Goal: Task Accomplishment & Management: Use online tool/utility

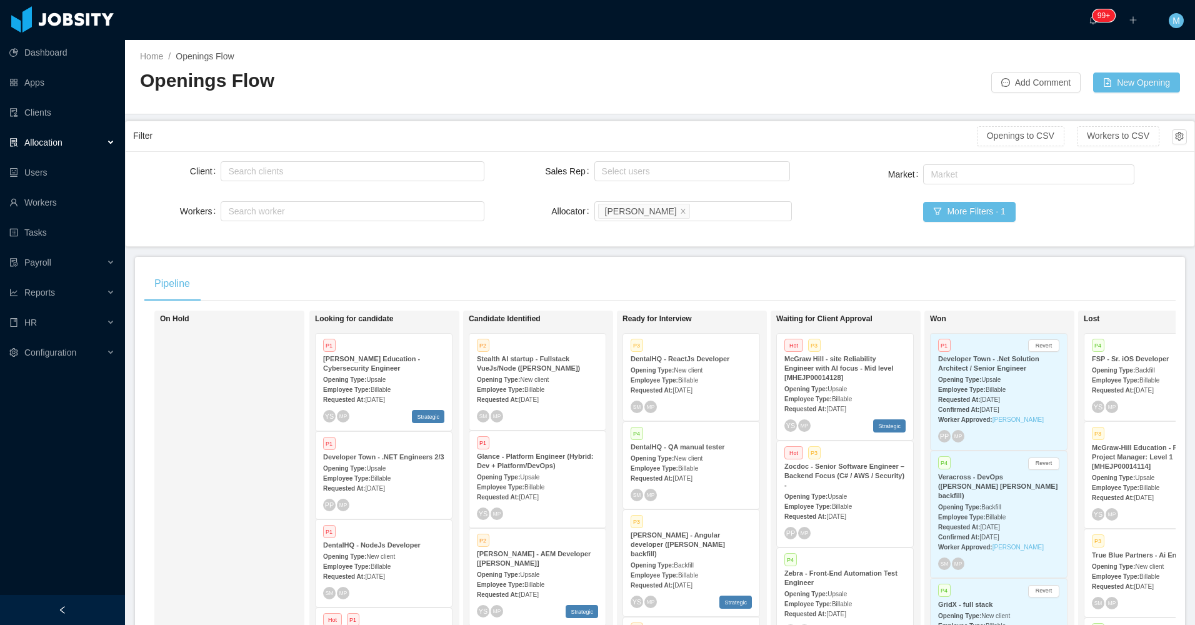
scroll to position [1137, 0]
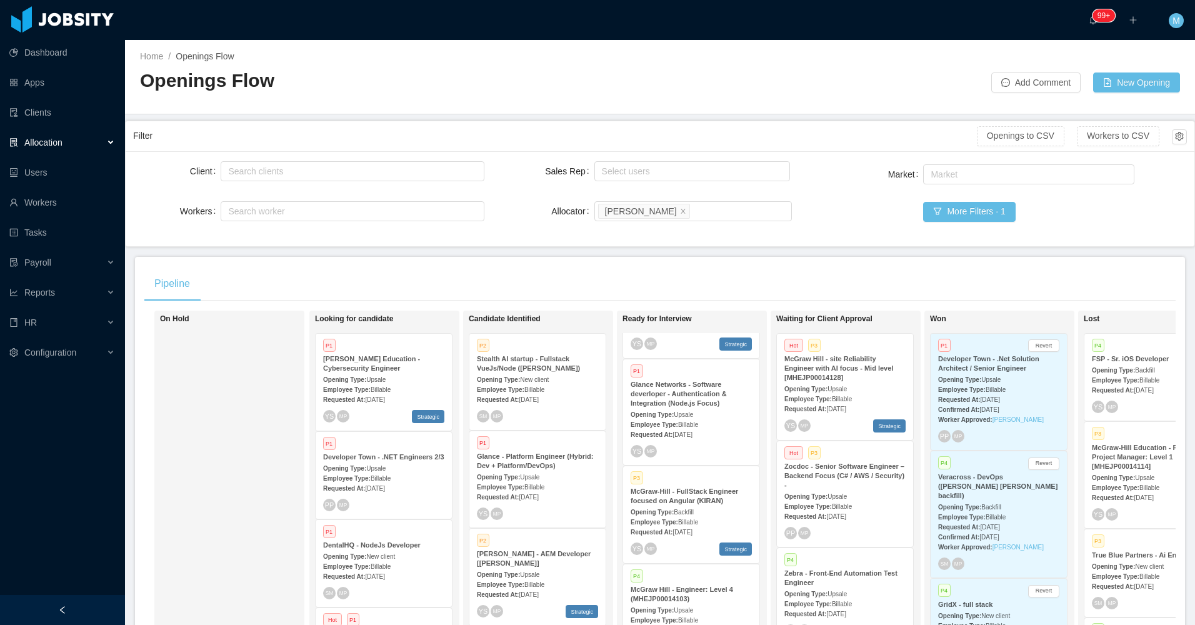
click at [714, 487] on strong "McGraw-Hill - FullStack Engineer focused on Angular (KIRAN)" at bounding box center [683, 495] width 107 height 17
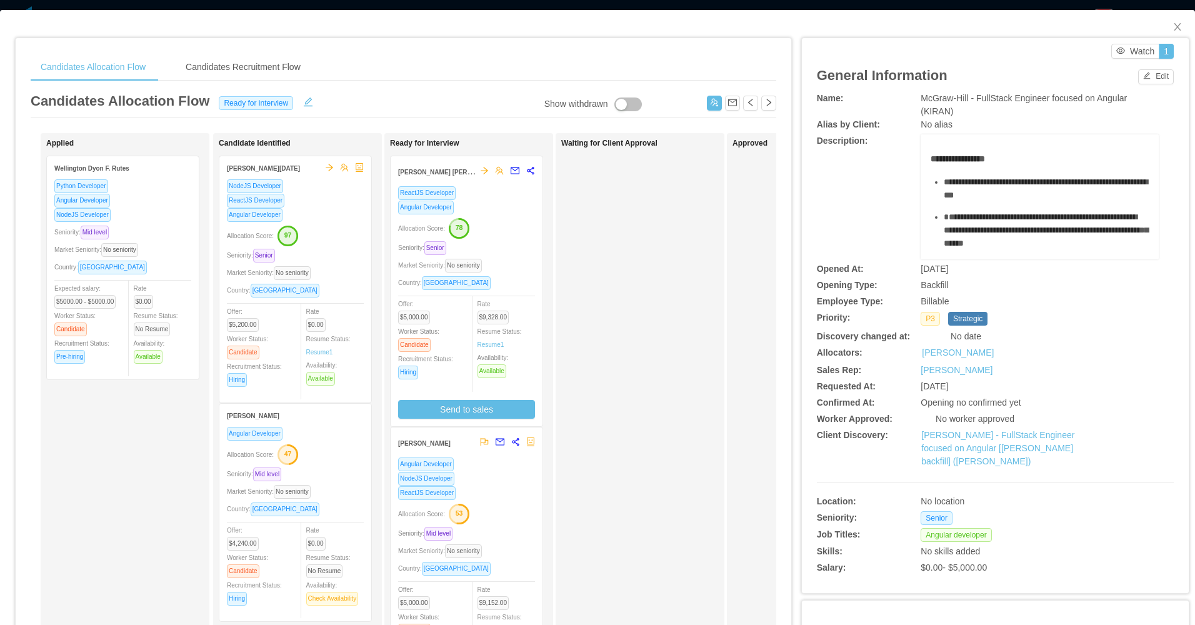
click at [623, 296] on div "Waiting for Client Approval" at bounding box center [648, 446] width 175 height 614
drag, startPoint x: 1143, startPoint y: 82, endPoint x: 1095, endPoint y: 106, distance: 53.1
click at [1142, 84] on div "General Information Edit" at bounding box center [995, 75] width 357 height 33
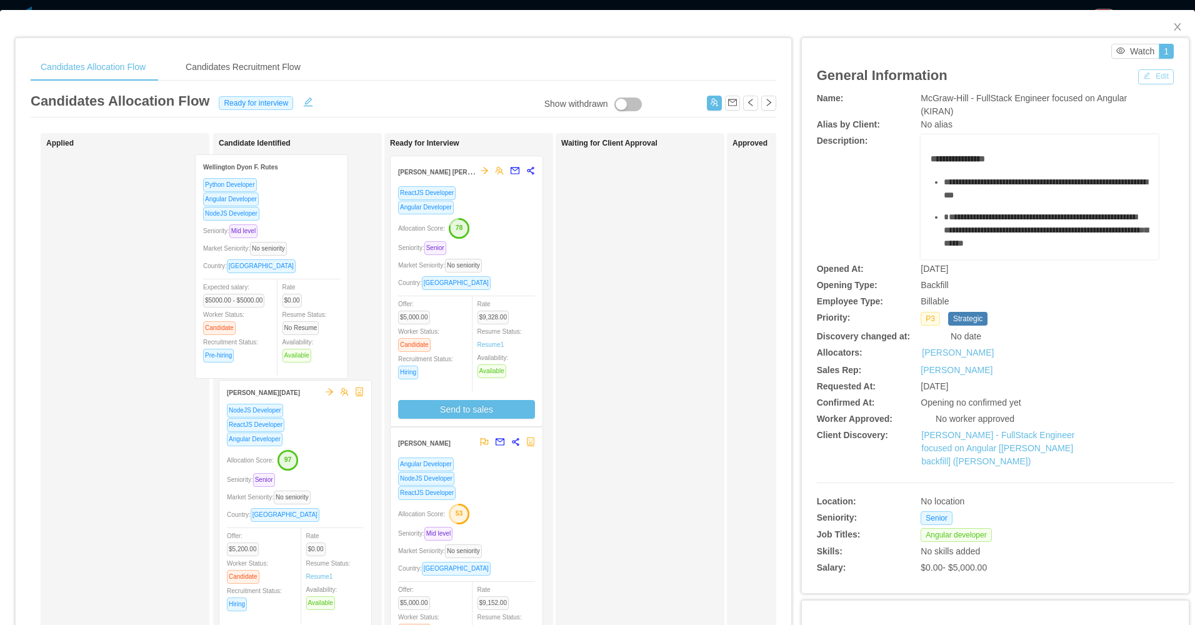
drag, startPoint x: 215, startPoint y: 266, endPoint x: 288, endPoint y: 267, distance: 73.1
click at [288, 267] on div "Applied Wellington Dyon F. Rutes Python Developer Angular Developer NodeJS Deve…" at bounding box center [403, 450] width 745 height 635
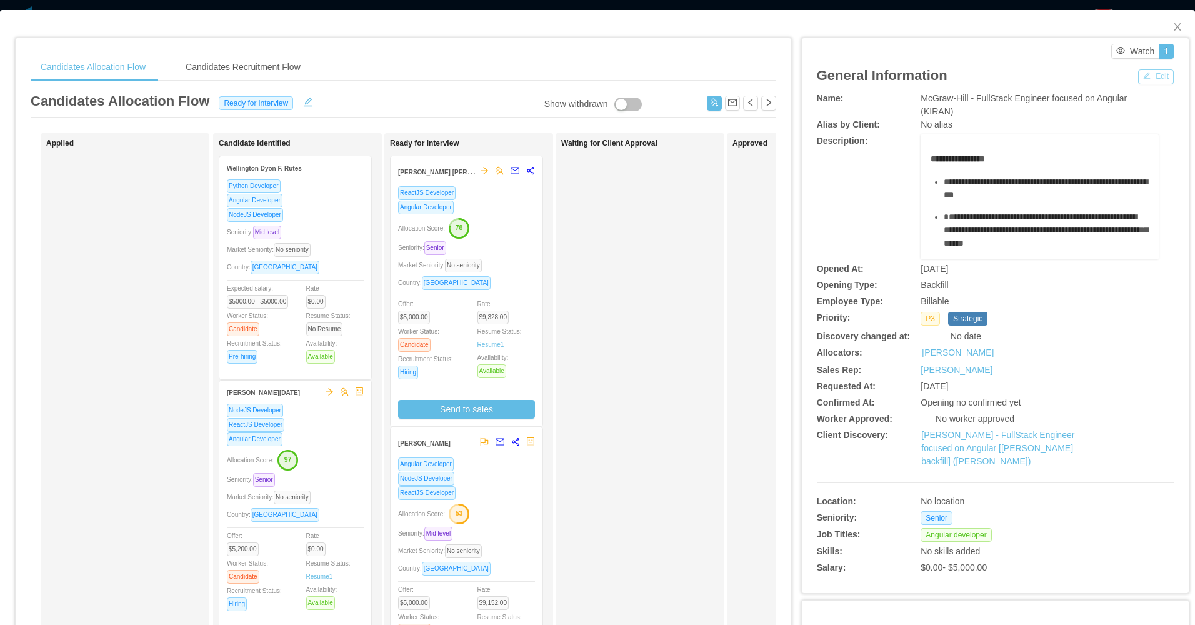
click at [1143, 75] on button "Edit" at bounding box center [1156, 76] width 36 height 15
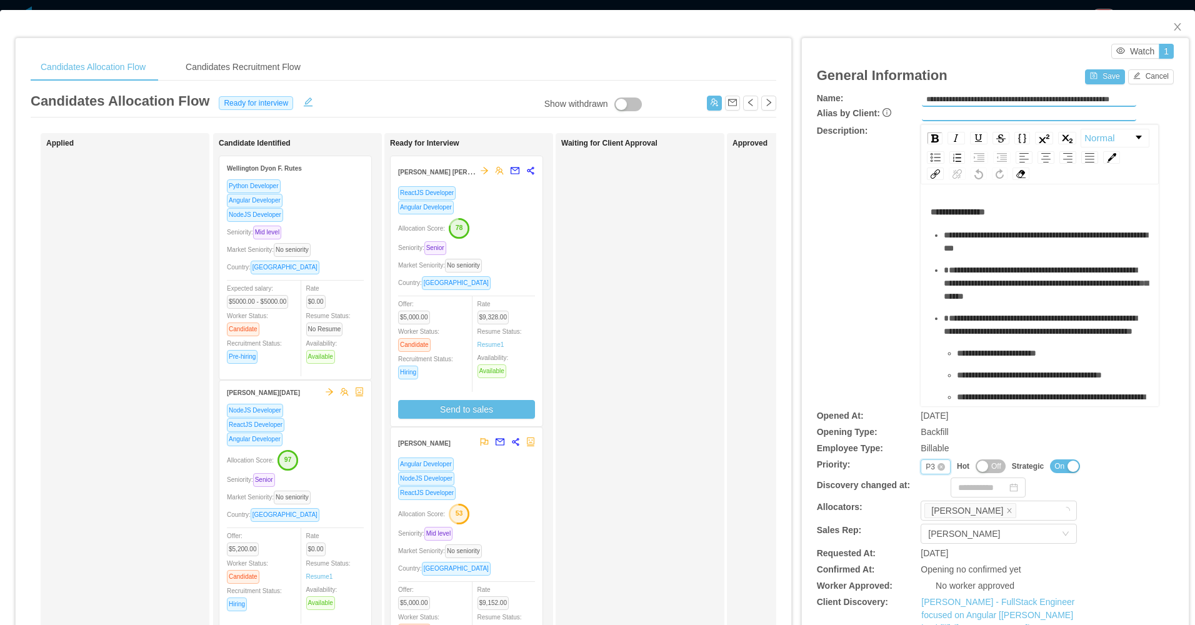
click at [925, 468] on div "P3" at bounding box center [929, 467] width 9 height 14
click at [925, 550] on li "P4" at bounding box center [927, 547] width 29 height 20
click at [1091, 68] on div "Save Cancel" at bounding box center [1129, 75] width 89 height 17
click at [1089, 71] on button "Save" at bounding box center [1104, 76] width 39 height 15
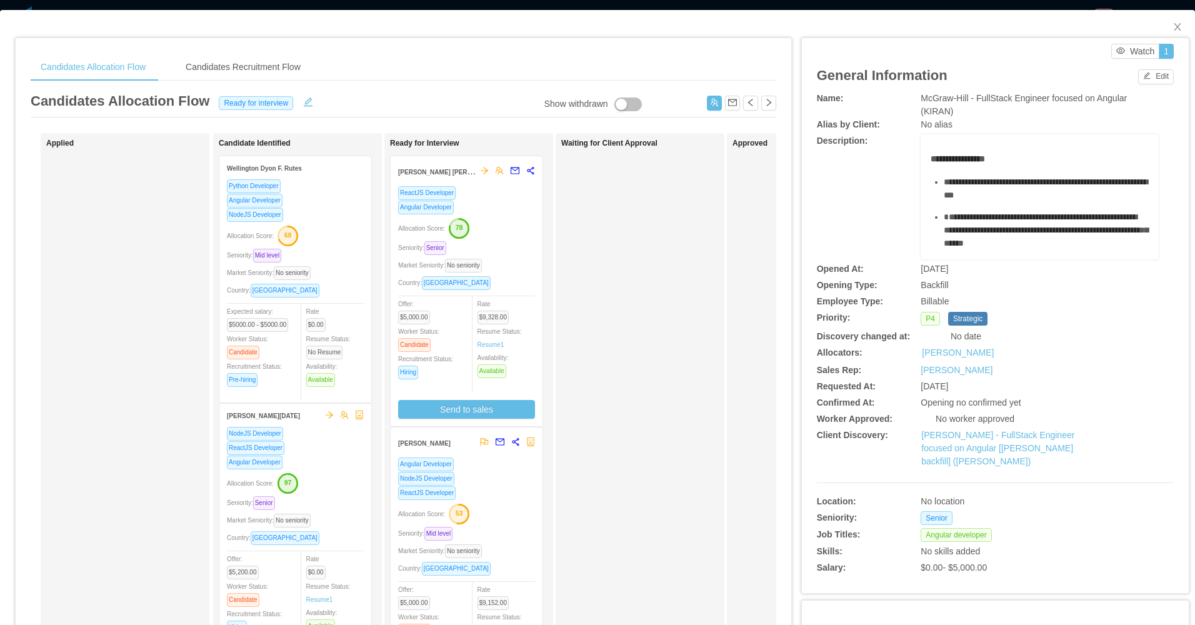
drag, startPoint x: 675, startPoint y: 341, endPoint x: 998, endPoint y: 120, distance: 391.0
click at [676, 341] on div "Waiting for Client Approval" at bounding box center [648, 446] width 175 height 614
click at [1167, 21] on span "Close" at bounding box center [1177, 27] width 35 height 35
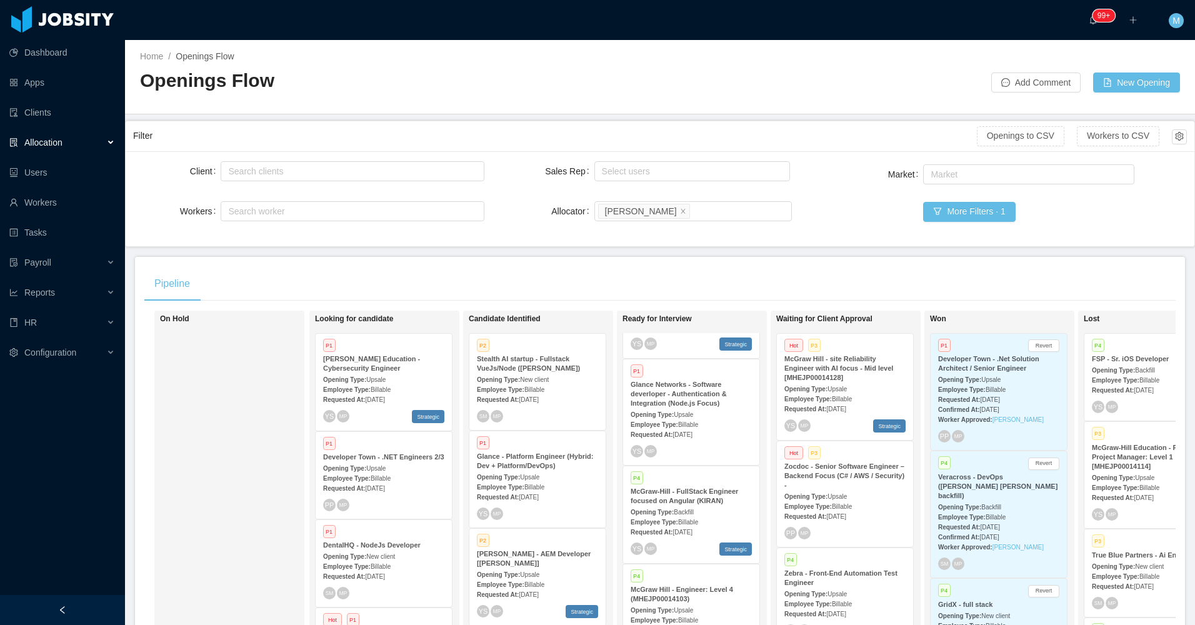
drag, startPoint x: 310, startPoint y: 453, endPoint x: 303, endPoint y: 459, distance: 8.9
click at [304, 459] on div "On Hold Looking for candidate P1 McGraw-Hill Education - Cybersecurity Engineer…" at bounding box center [659, 497] width 1031 height 372
click at [119, 605] on div at bounding box center [62, 610] width 125 height 30
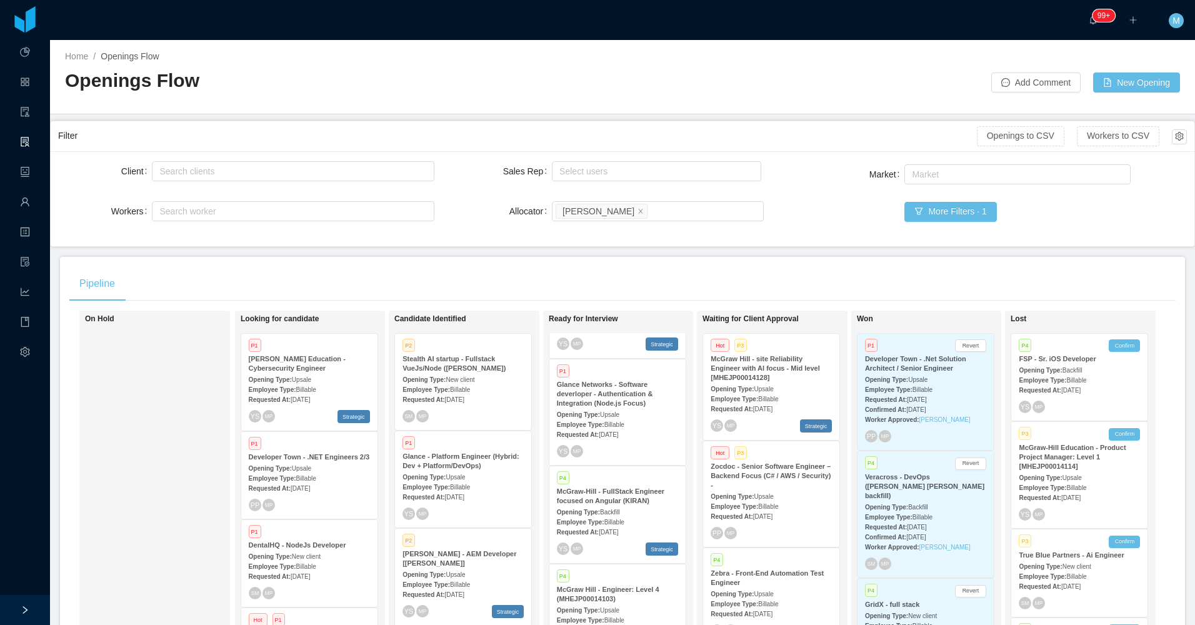
click at [148, 459] on div "On Hold" at bounding box center [172, 491] width 175 height 351
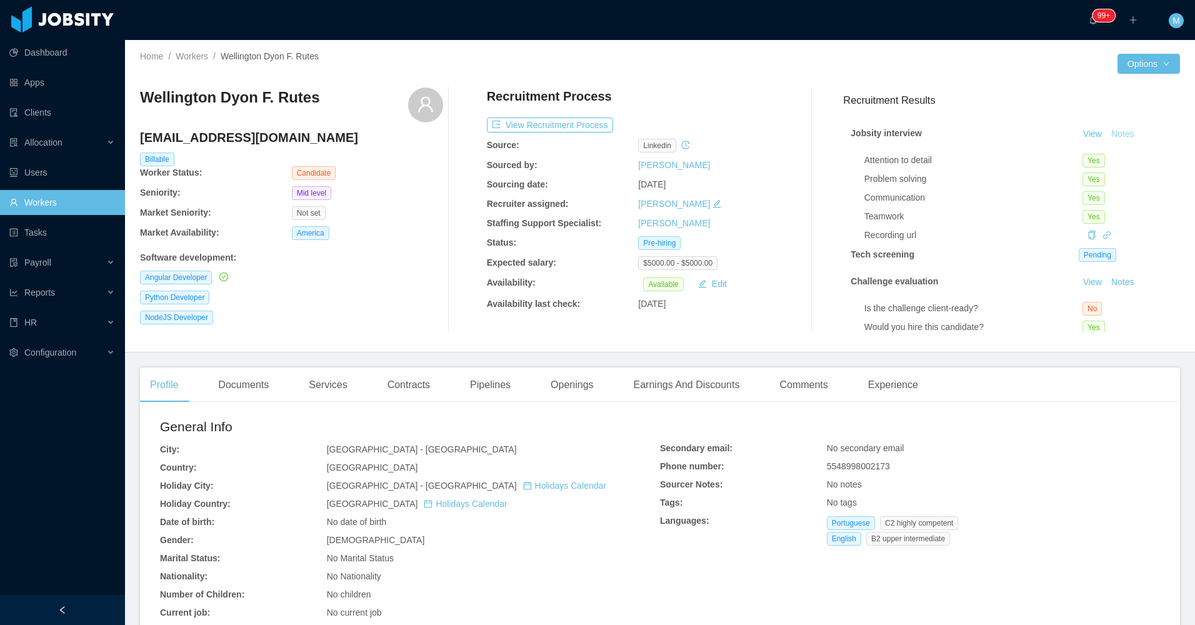
click at [1111, 131] on button "Notes" at bounding box center [1122, 134] width 33 height 15
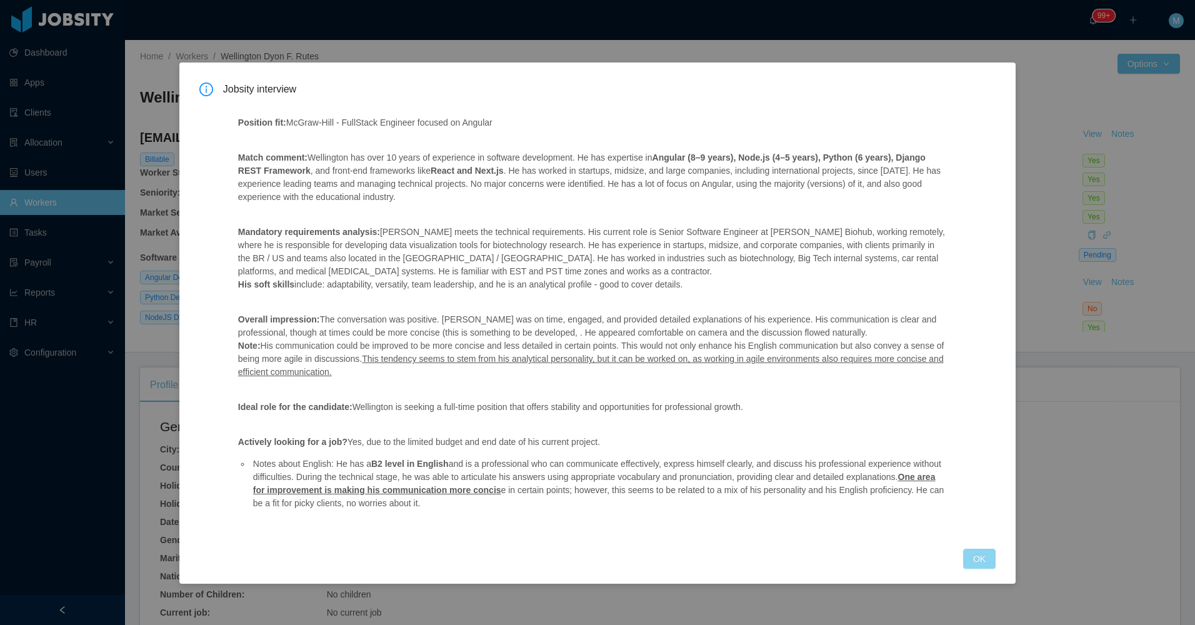
click at [981, 557] on button "OK" at bounding box center [979, 559] width 32 height 20
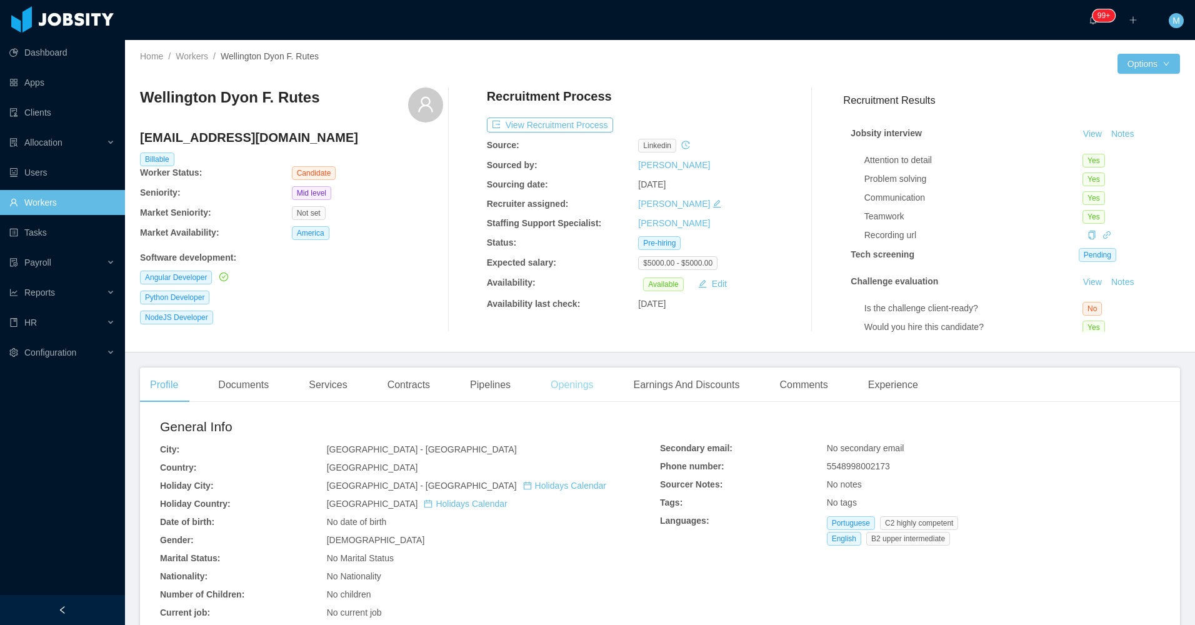
click at [574, 389] on div "Openings" at bounding box center [572, 384] width 63 height 35
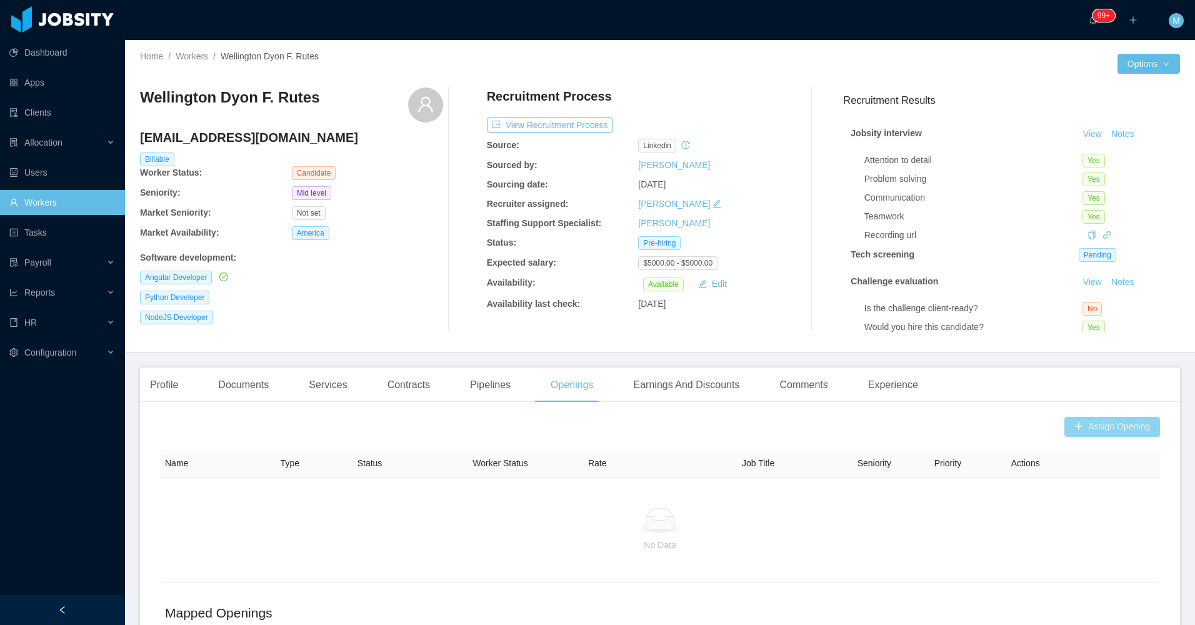
click at [1100, 427] on button "Assign Opening" at bounding box center [1112, 427] width 96 height 20
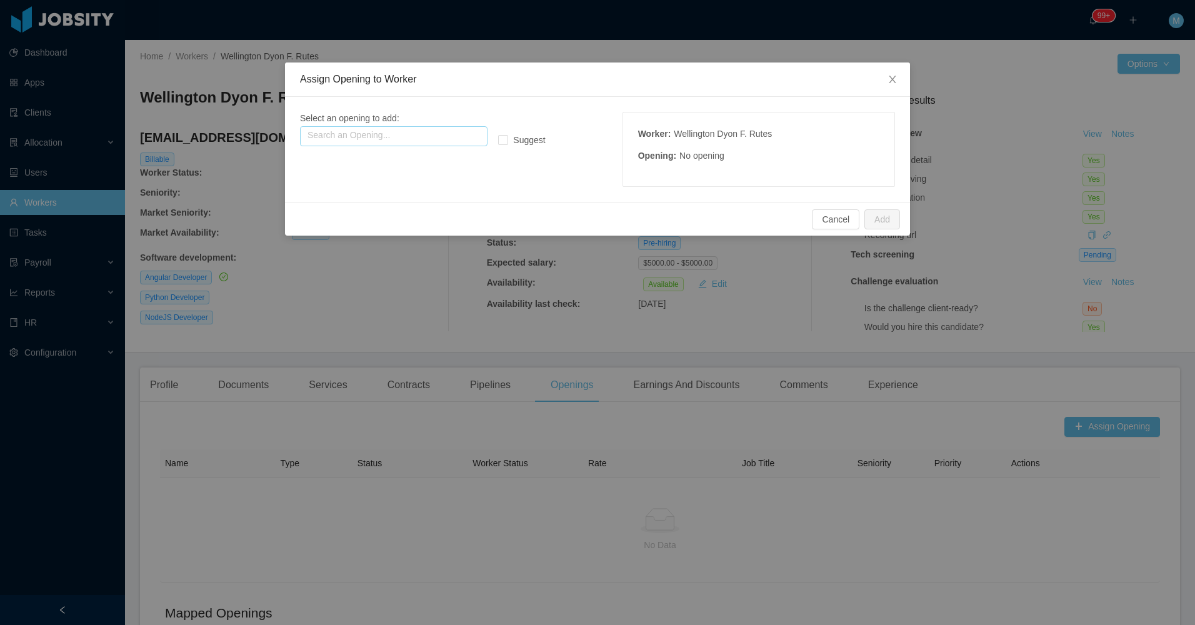
click at [384, 144] on input "text" at bounding box center [393, 136] width 187 height 20
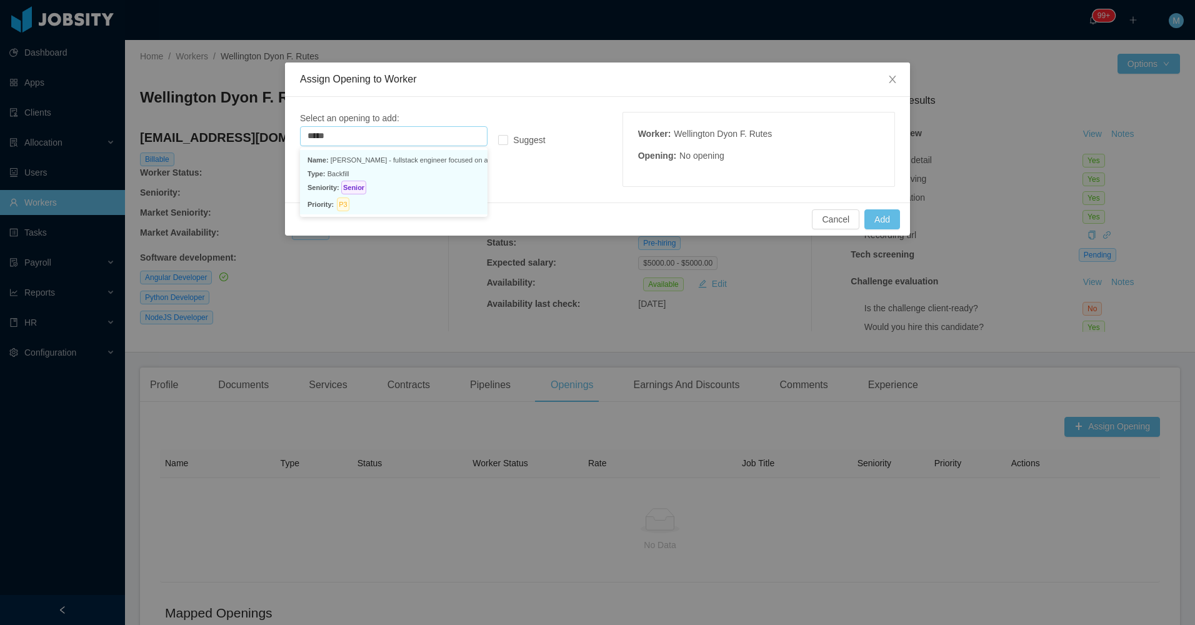
click at [409, 184] on p "Seniority: Senior" at bounding box center [393, 188] width 172 height 14
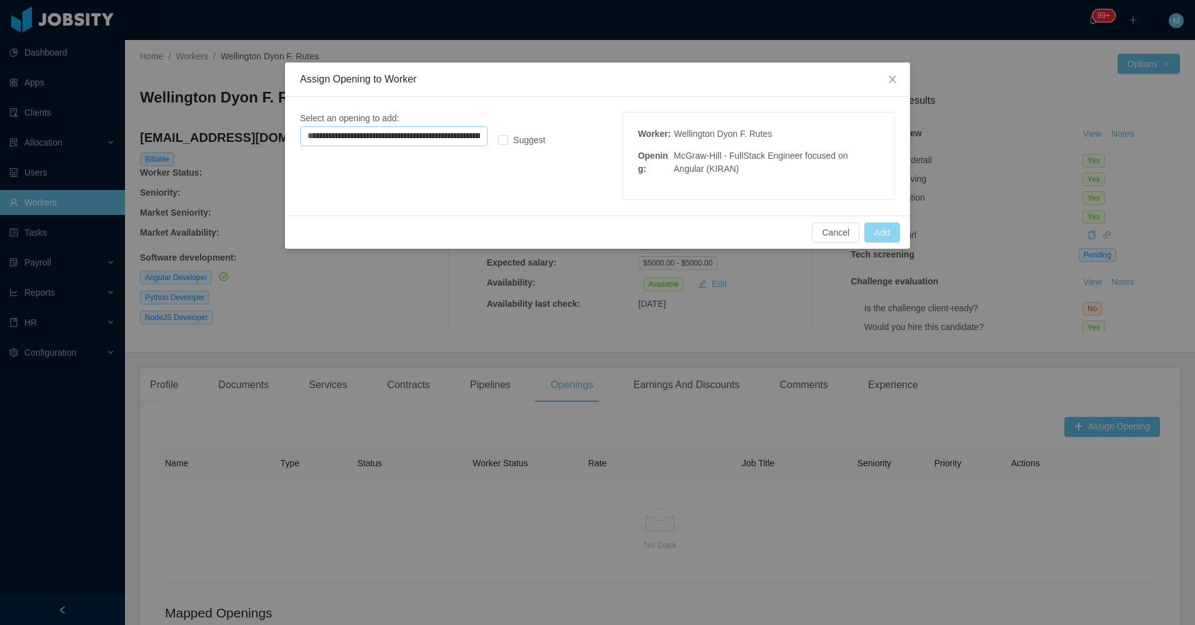
type input "**********"
click at [880, 225] on button "Add" at bounding box center [882, 232] width 36 height 20
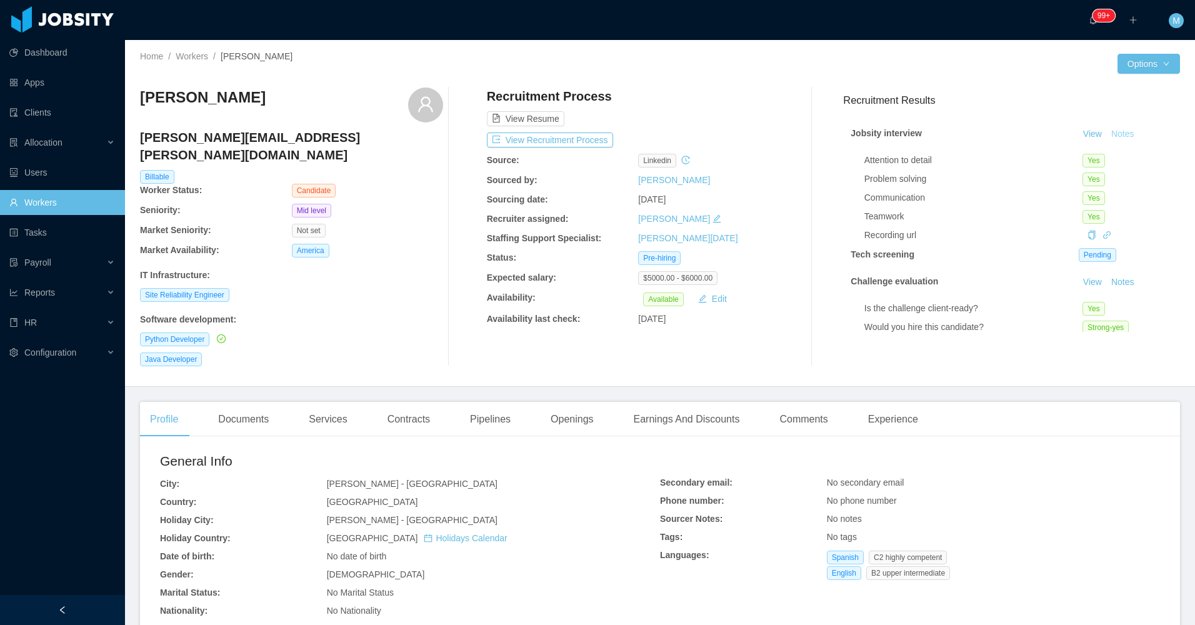
click at [1106, 137] on button "Notes" at bounding box center [1122, 134] width 33 height 15
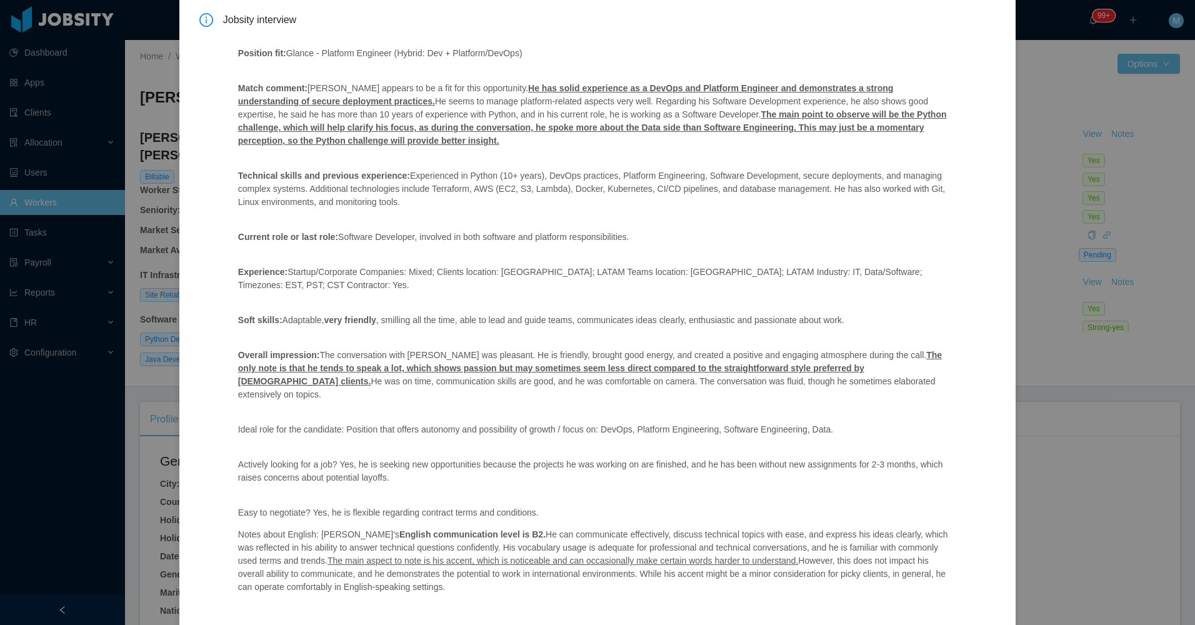
scroll to position [101, 0]
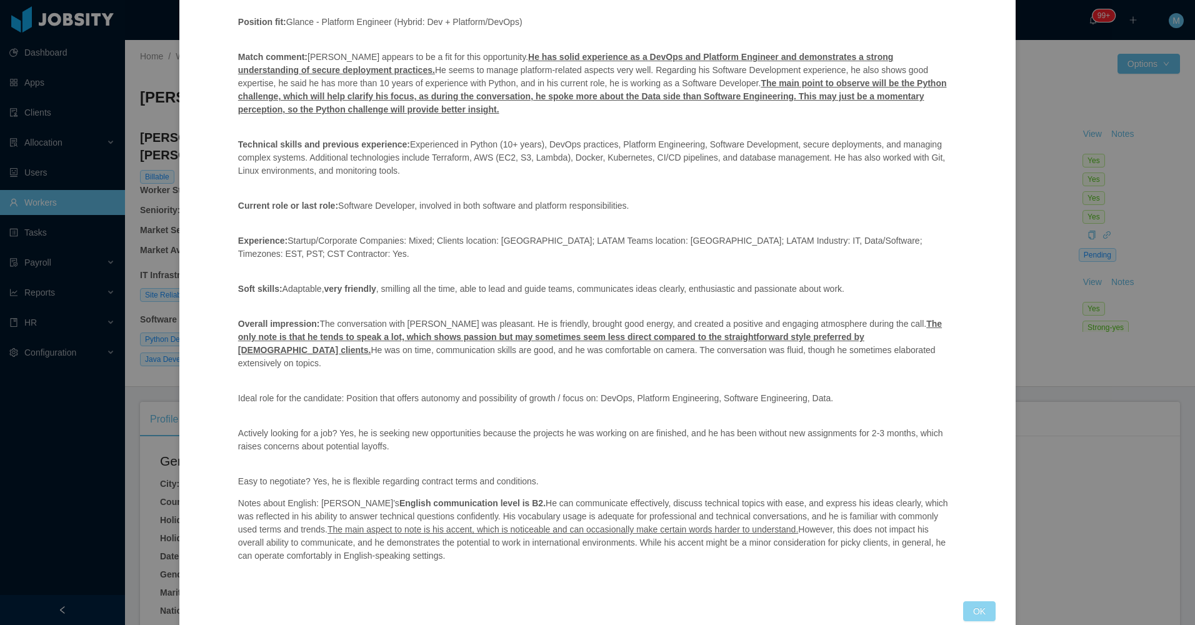
click at [974, 601] on button "OK" at bounding box center [979, 611] width 32 height 20
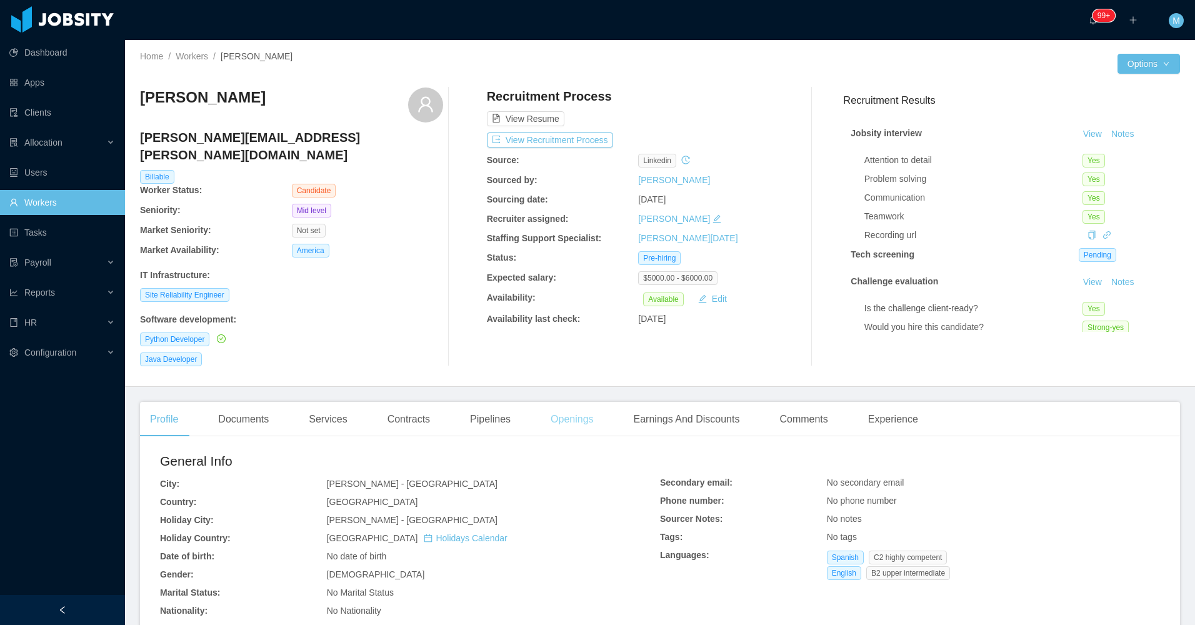
click at [584, 404] on div "Openings" at bounding box center [572, 419] width 63 height 35
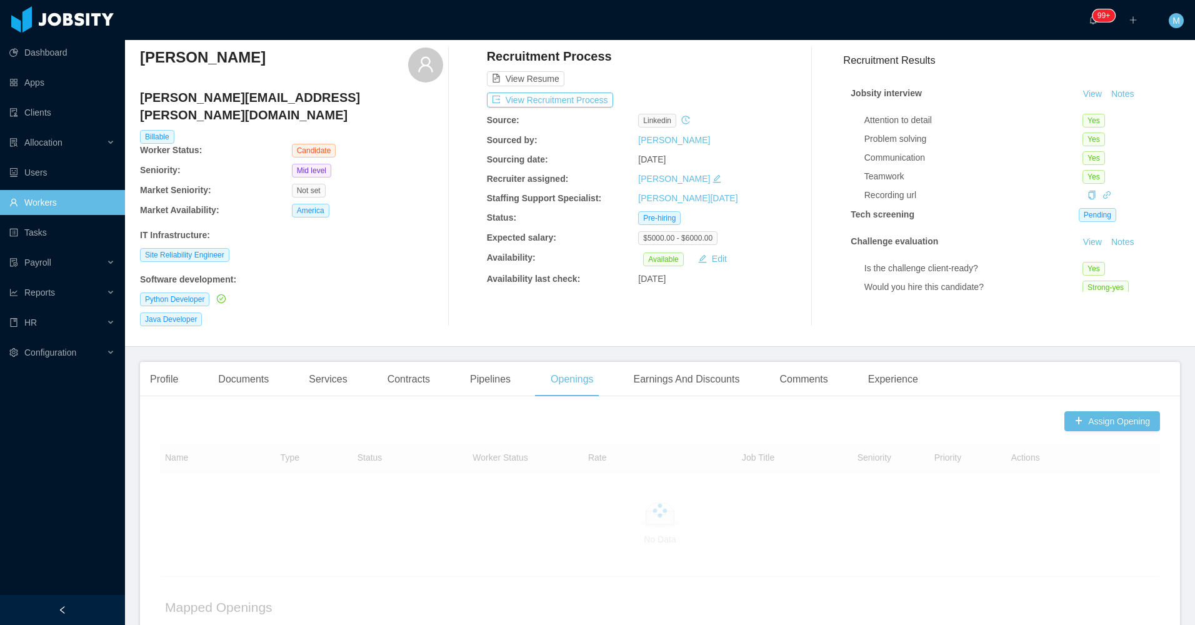
scroll to position [62, 0]
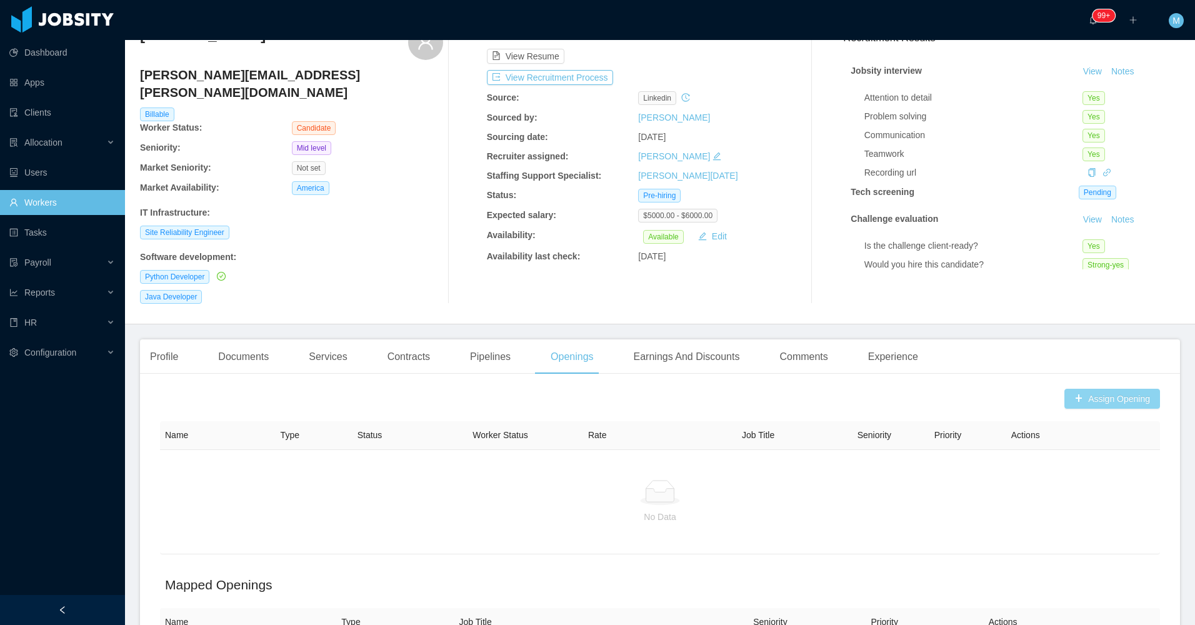
click at [1110, 389] on button "Assign Opening" at bounding box center [1112, 399] width 96 height 20
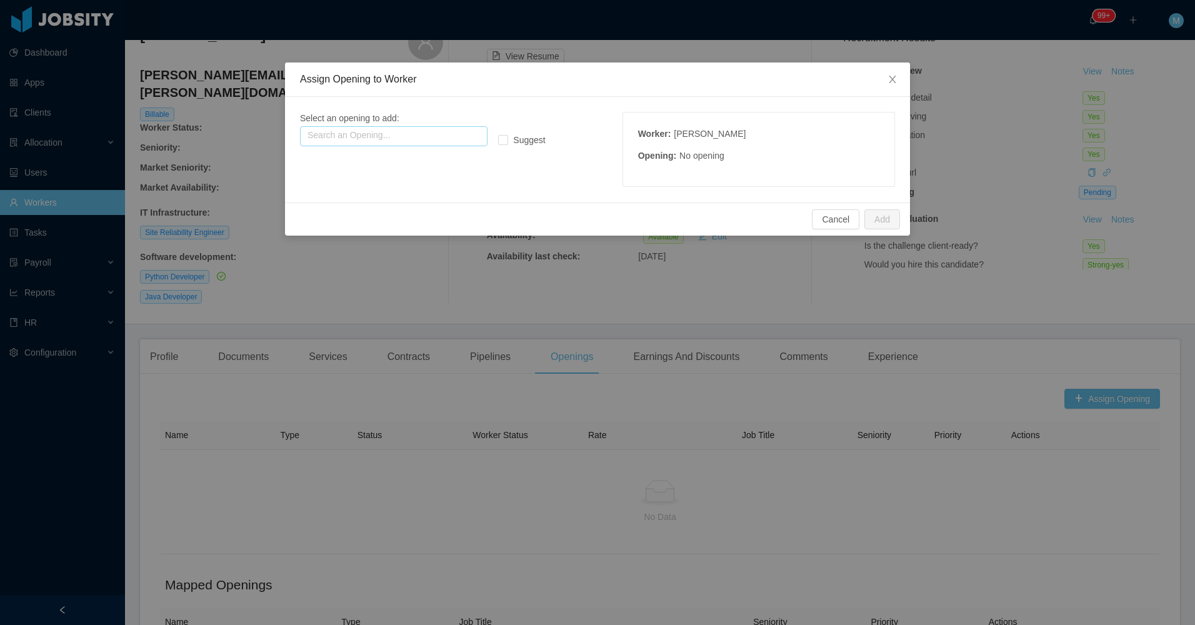
click at [422, 133] on input "text" at bounding box center [393, 136] width 187 height 20
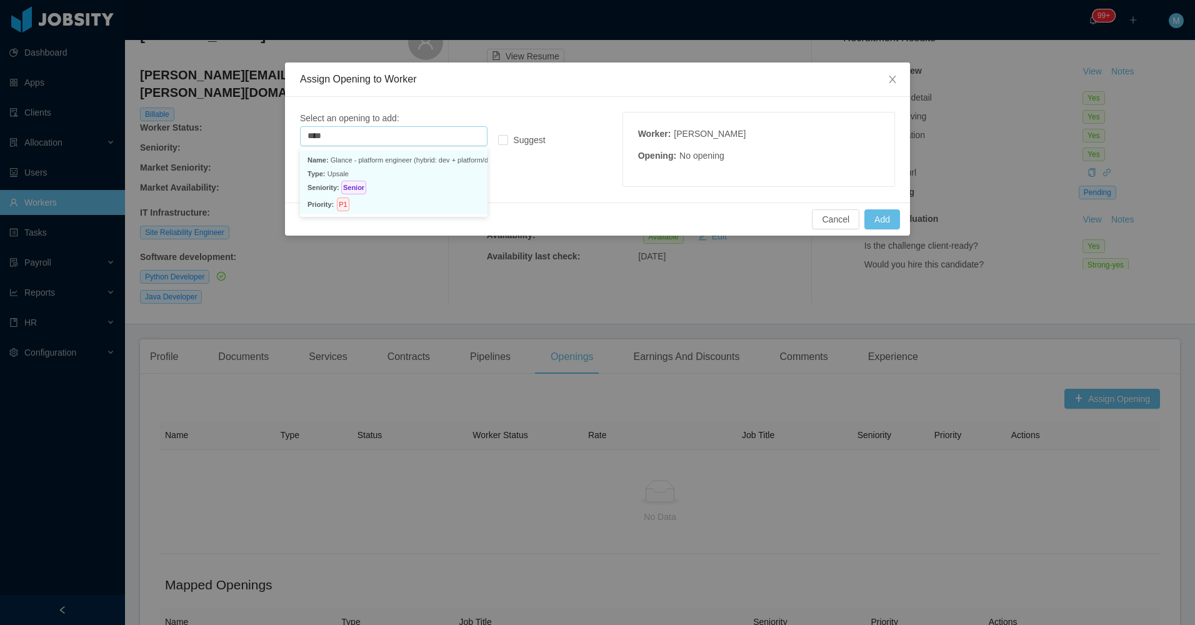
click at [443, 167] on p "Type: Upsale" at bounding box center [393, 174] width 172 height 14
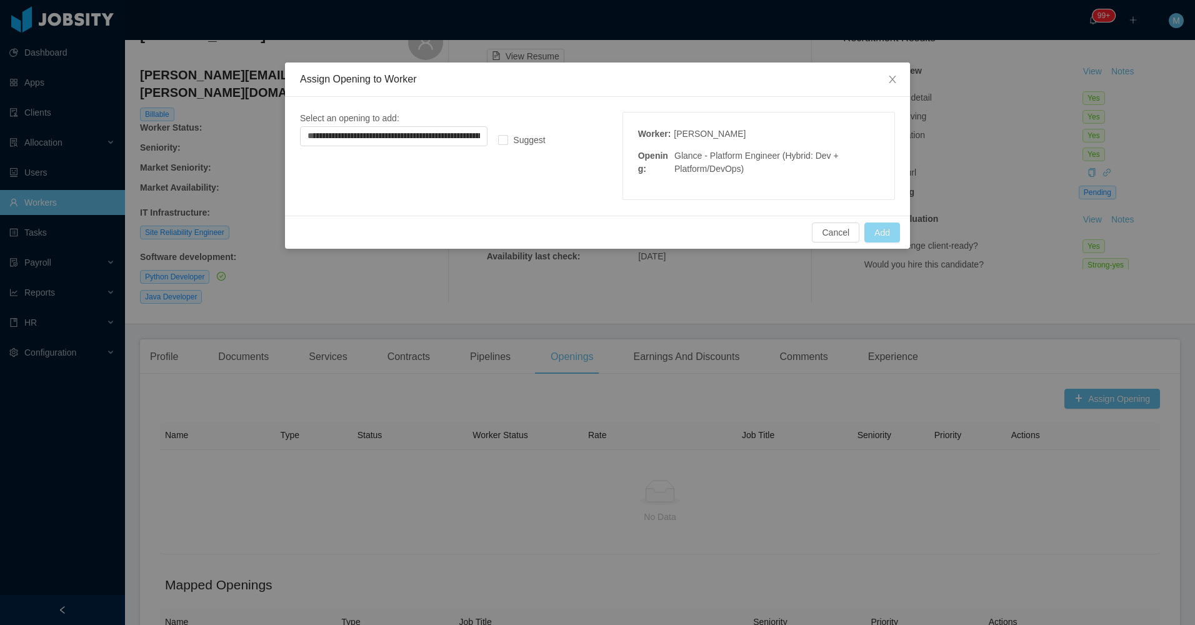
click at [882, 225] on button "Add" at bounding box center [882, 232] width 36 height 20
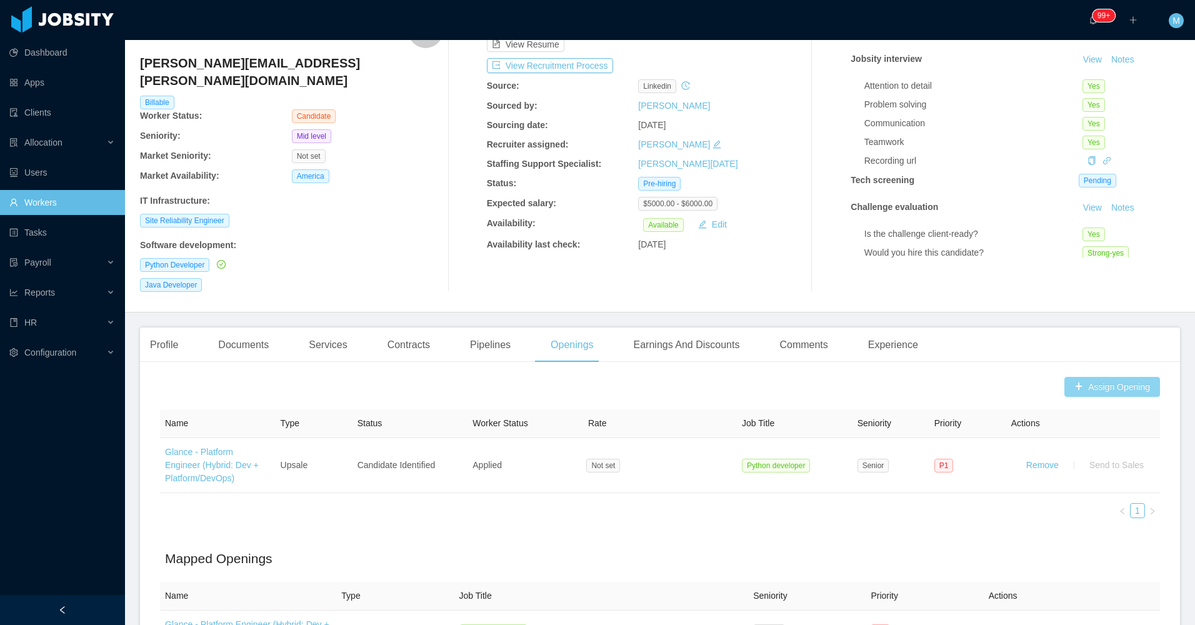
scroll to position [207, 0]
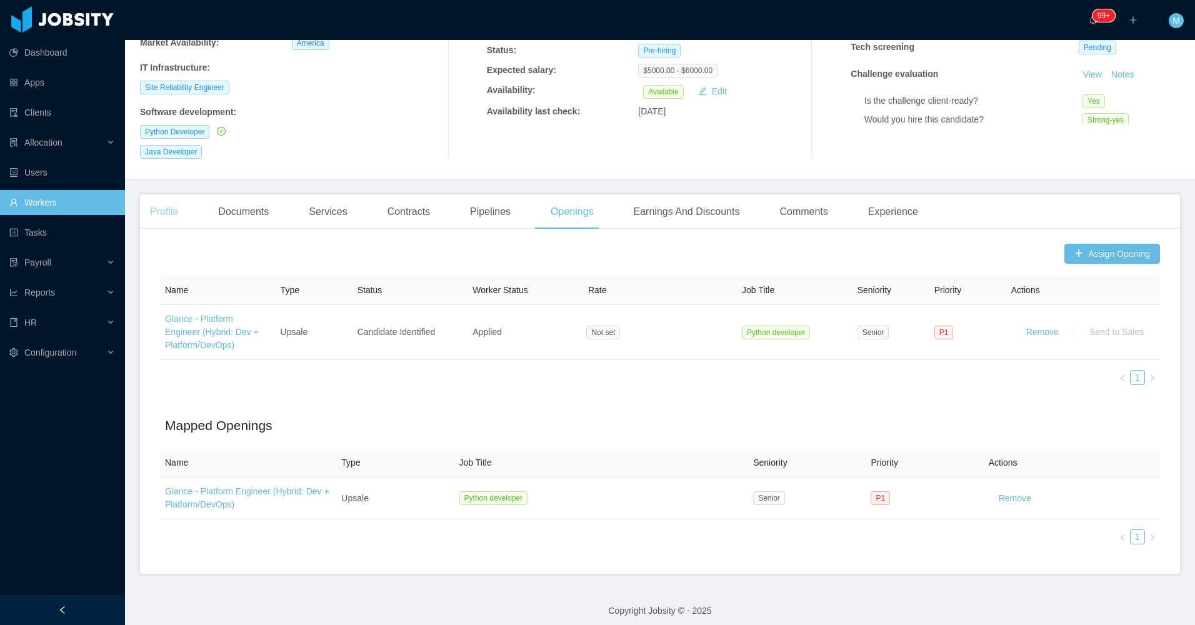
click at [182, 196] on div "Profile" at bounding box center [164, 211] width 48 height 35
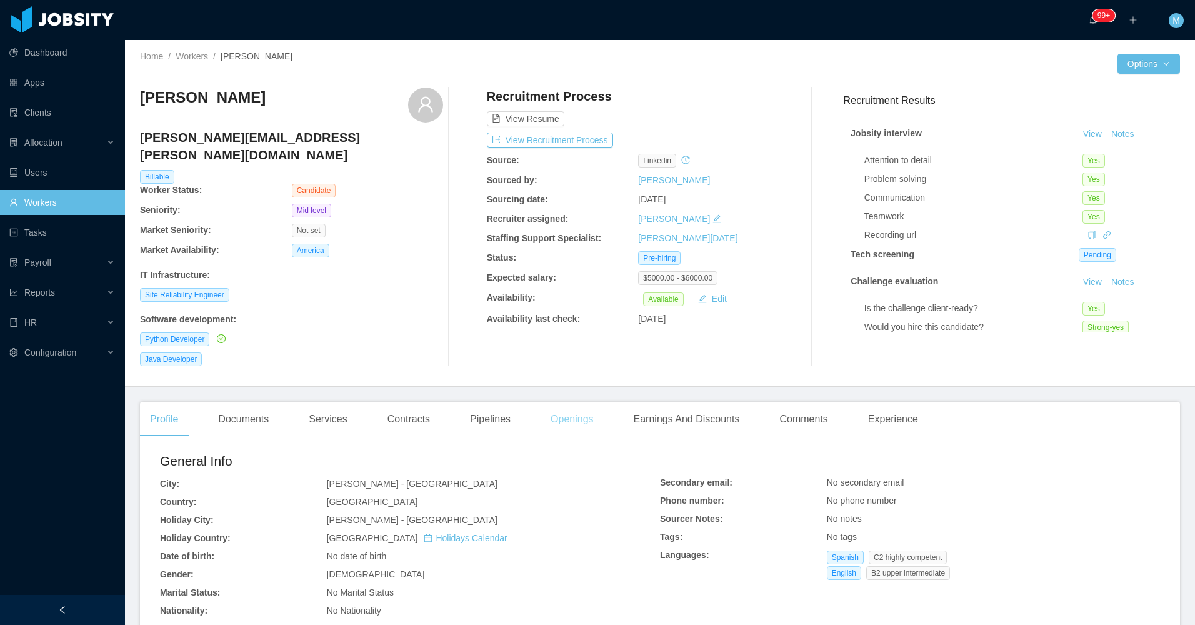
click at [574, 406] on div "Openings" at bounding box center [572, 419] width 63 height 35
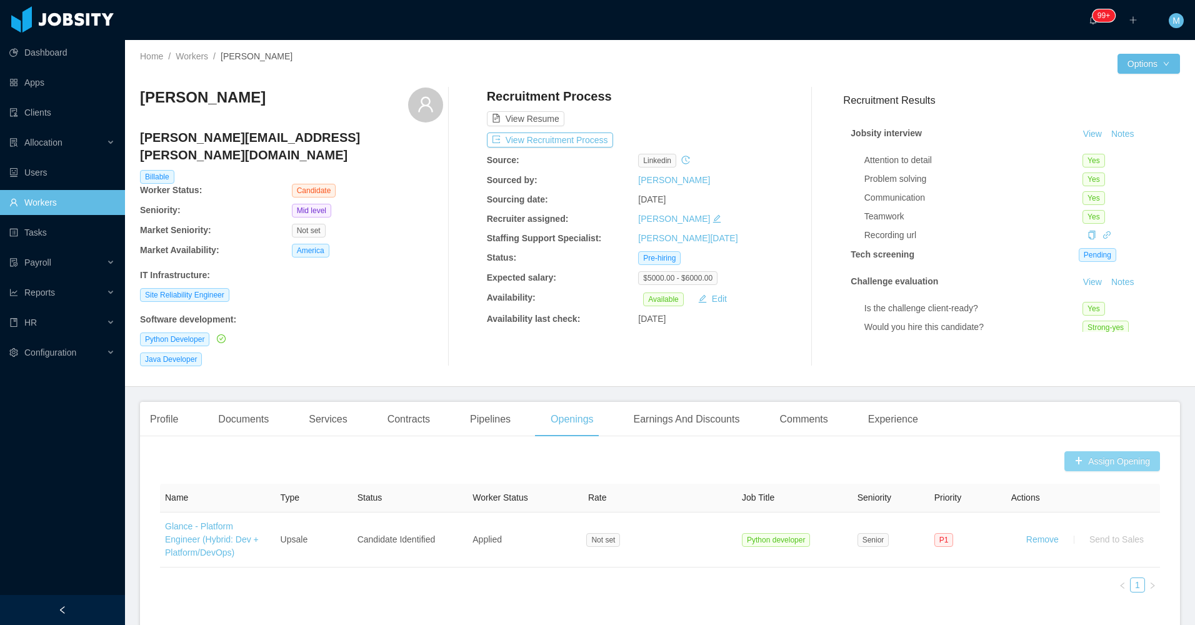
drag, startPoint x: 1087, startPoint y: 442, endPoint x: 1074, endPoint y: 441, distance: 13.1
click at [1086, 451] on button "Assign Opening" at bounding box center [1112, 461] width 96 height 20
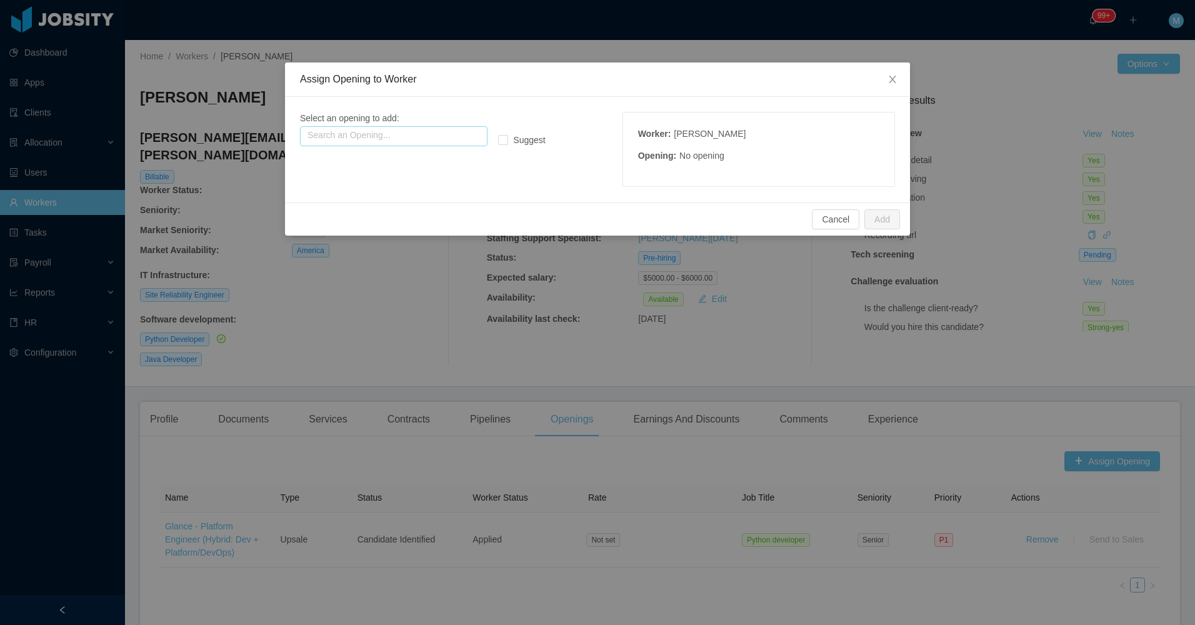
click at [374, 129] on input "text" at bounding box center [393, 136] width 187 height 20
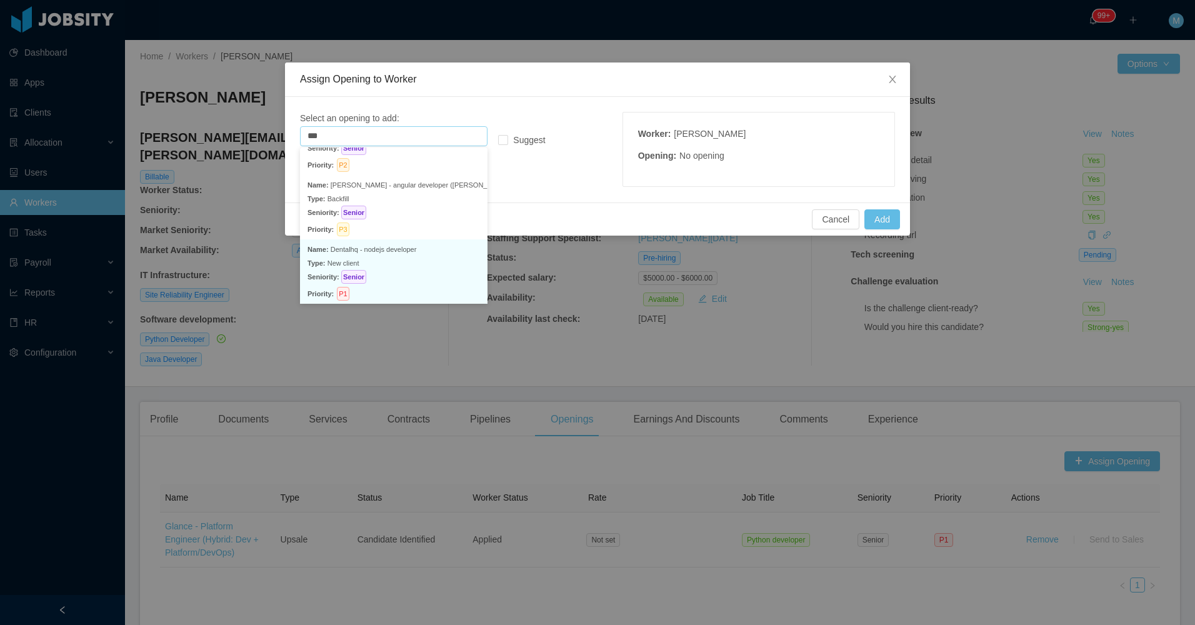
scroll to position [378, 0]
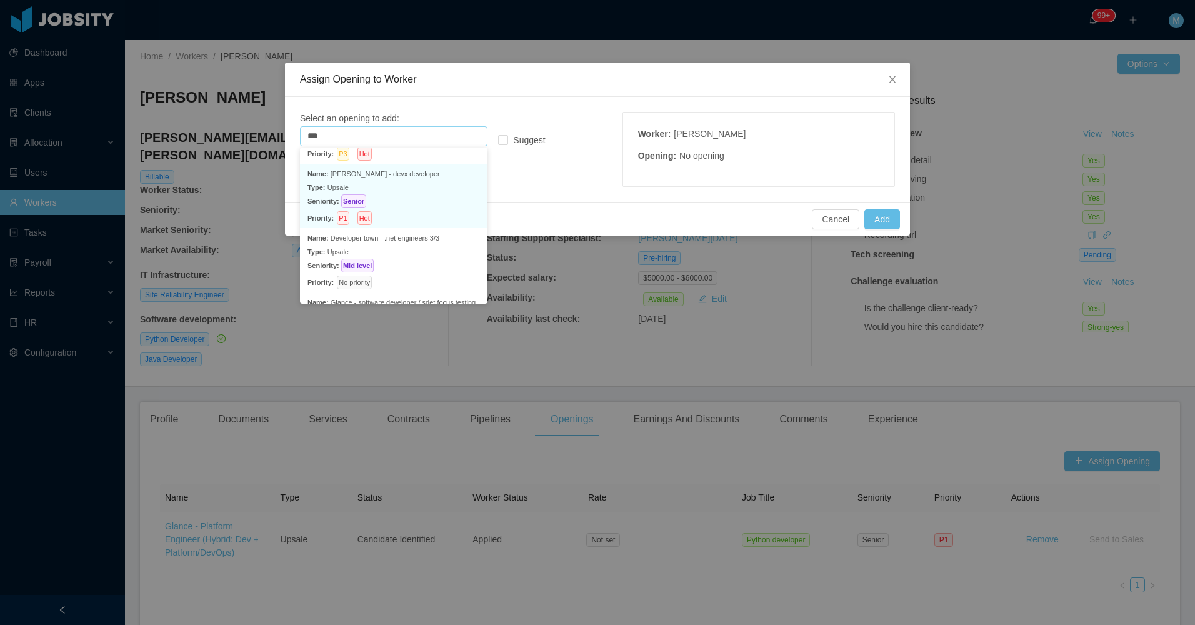
click at [428, 193] on p "Type: Upsale" at bounding box center [393, 188] width 172 height 14
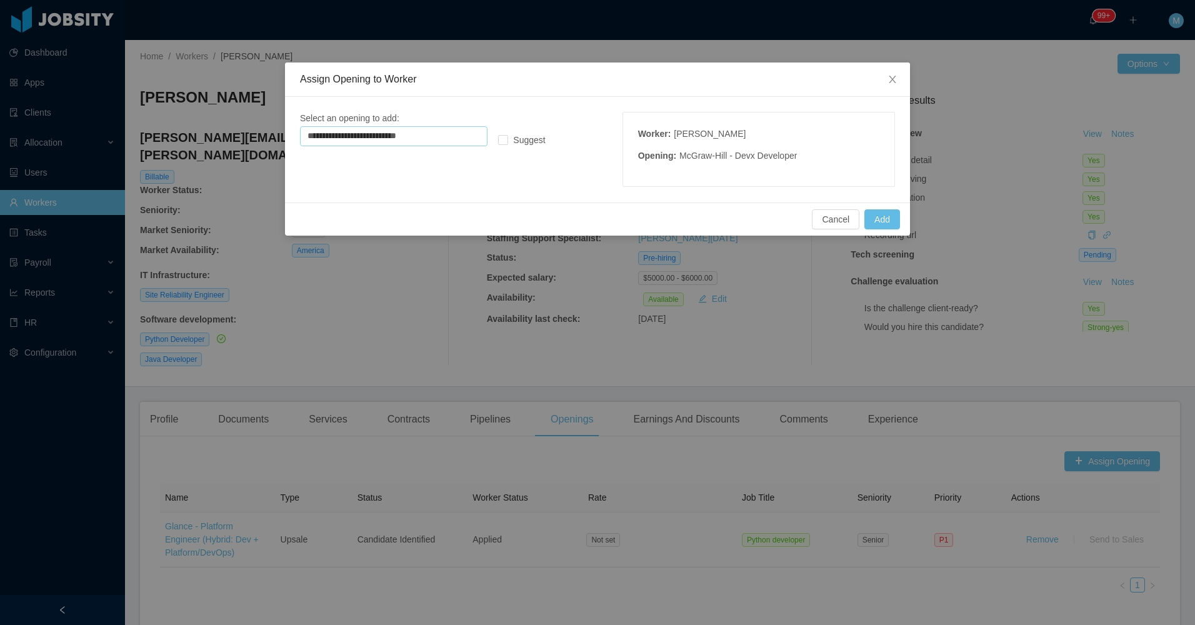
type input "**********"
click at [863, 218] on div "Cancel Add" at bounding box center [597, 219] width 605 height 20
click at [880, 228] on button "Add" at bounding box center [882, 219] width 36 height 20
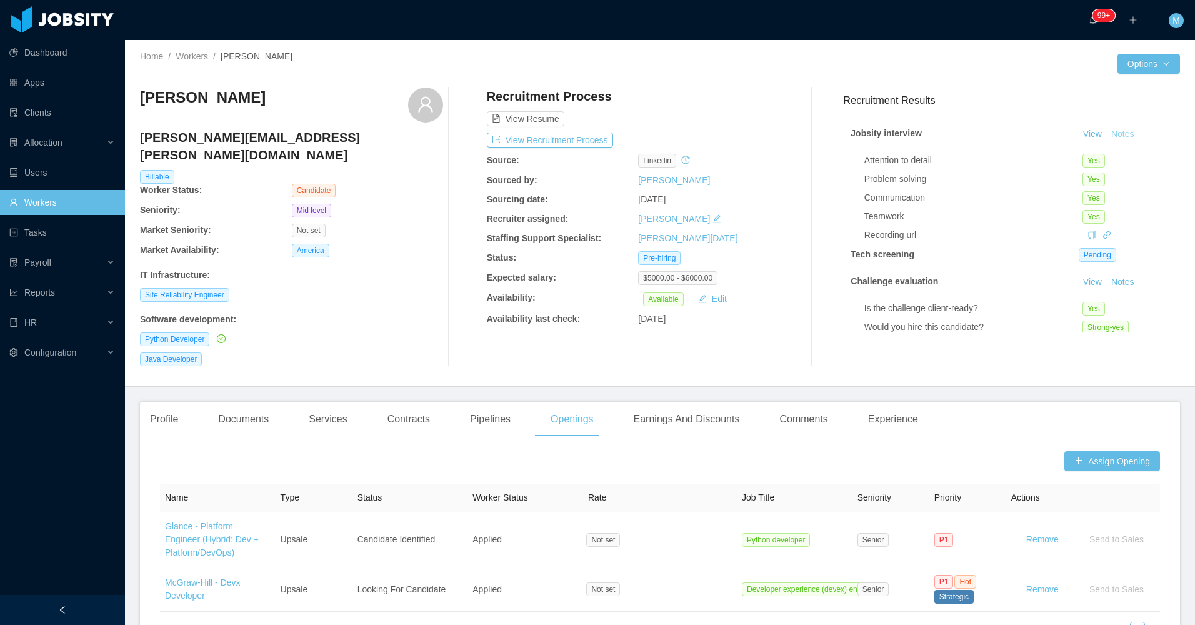
click at [1112, 131] on button "Notes" at bounding box center [1122, 134] width 33 height 15
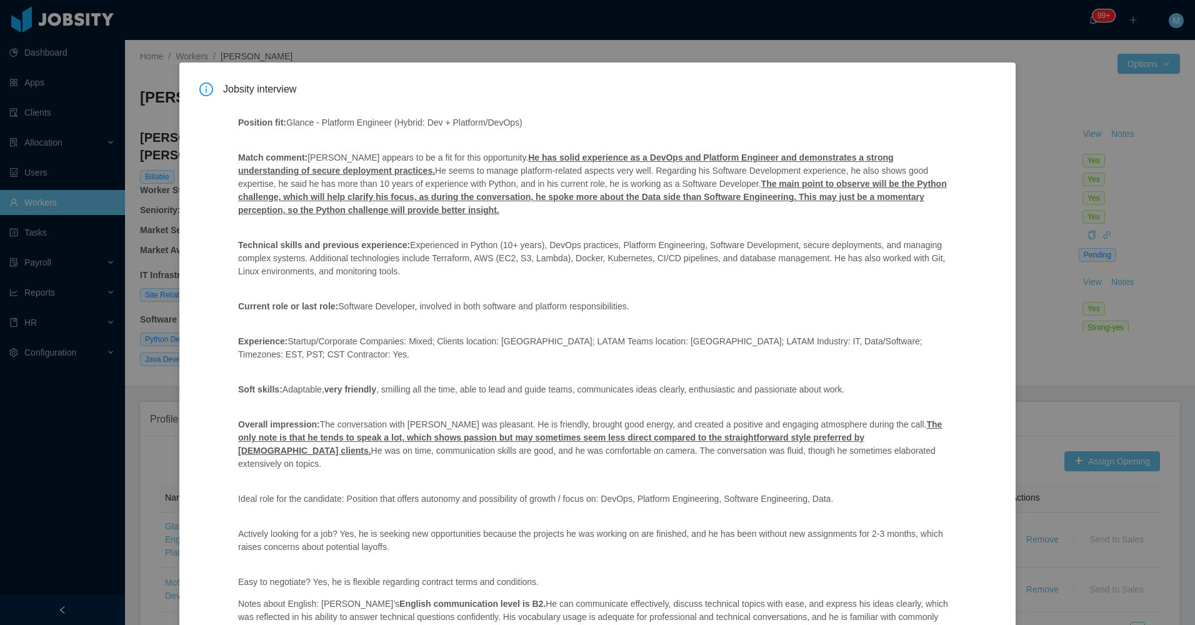
scroll to position [38, 0]
